Goal: Navigation & Orientation: Find specific page/section

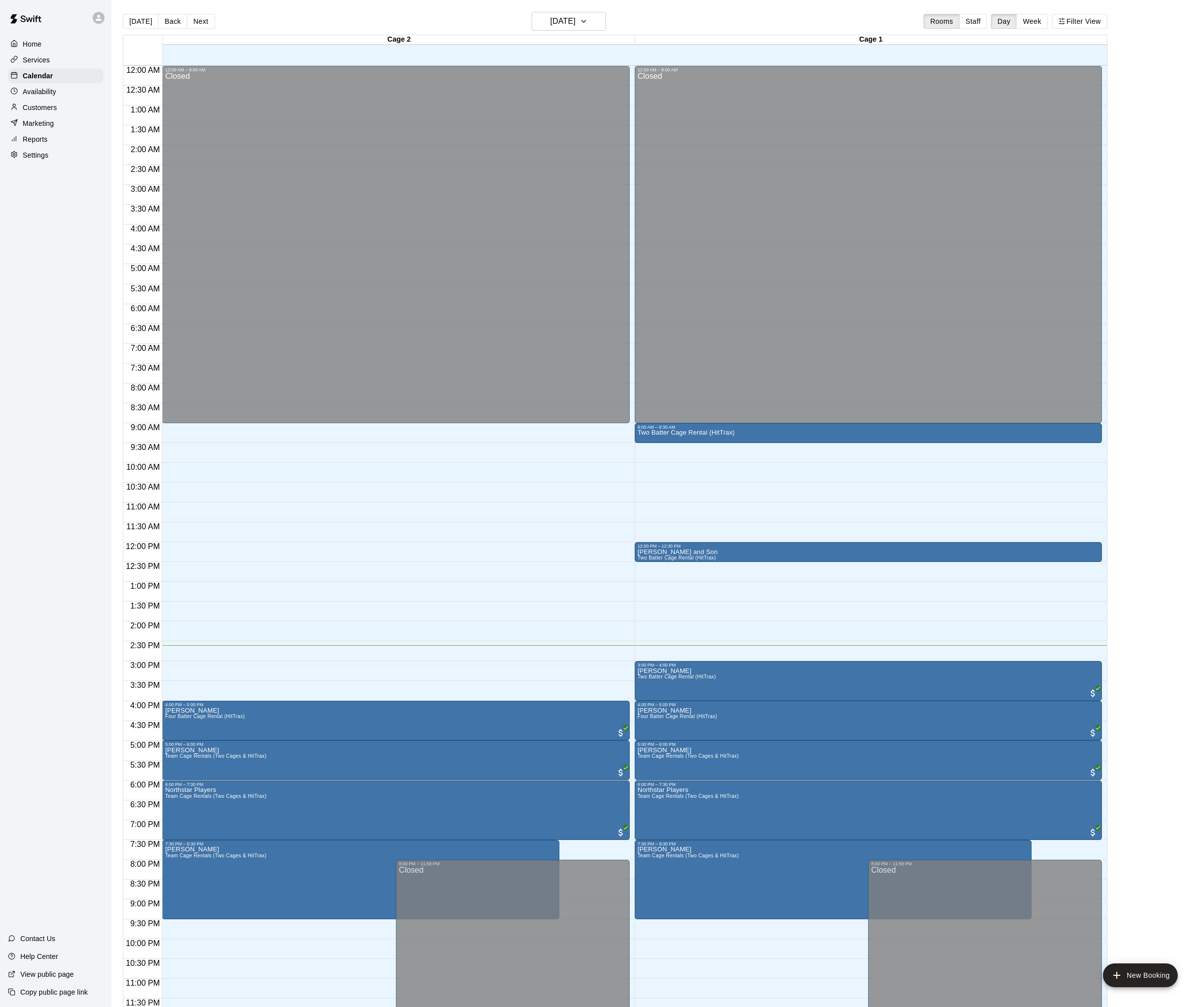
click at [274, 461] on div "12:00 AM – 9:00 AM Closed 4:00 PM – 5:00 PM Ryan Rasnic Four Batter Cage Rental…" at bounding box center [396, 542] width 468 height 952
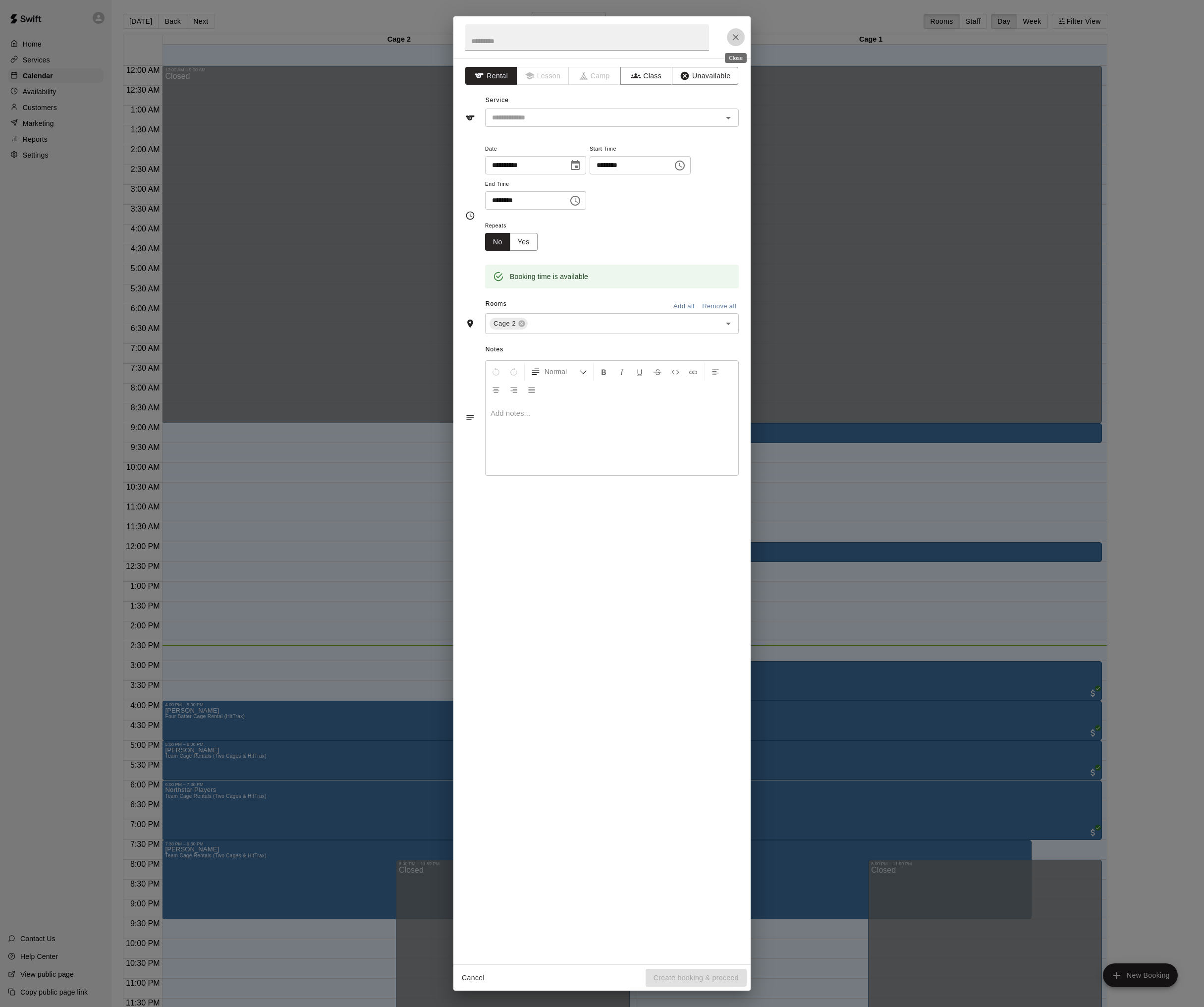
click at [733, 36] on icon "Close" at bounding box center [736, 37] width 10 height 10
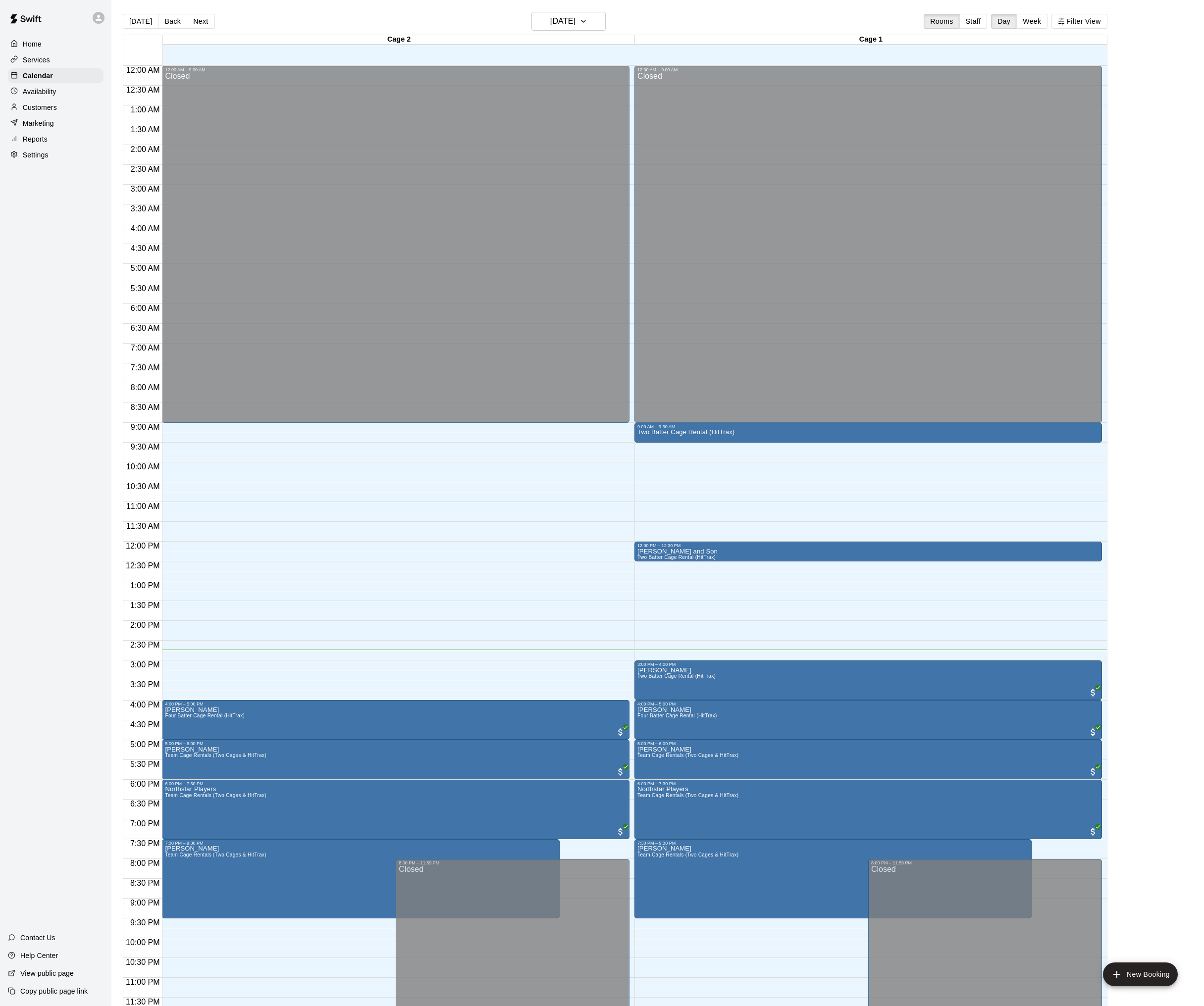
click at [1146, 197] on main "[DATE] Back [DATE][DATE] Rooms Staff Day Week Filter View Cage 2 09 Thu Cage 1 …" at bounding box center [657, 514] width 1084 height 1006
